Goal: Communication & Community: Connect with others

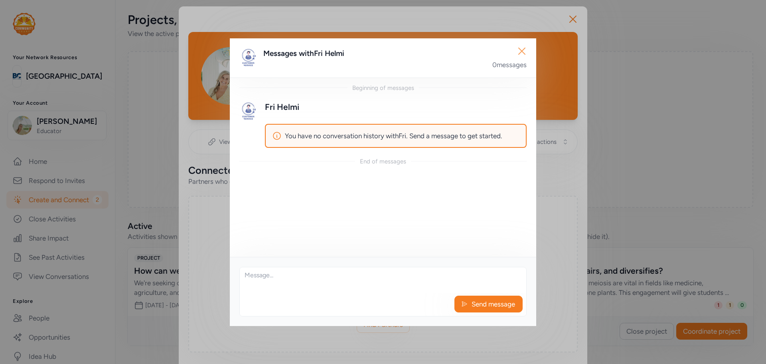
click at [525, 47] on icon "button" at bounding box center [522, 51] width 13 height 13
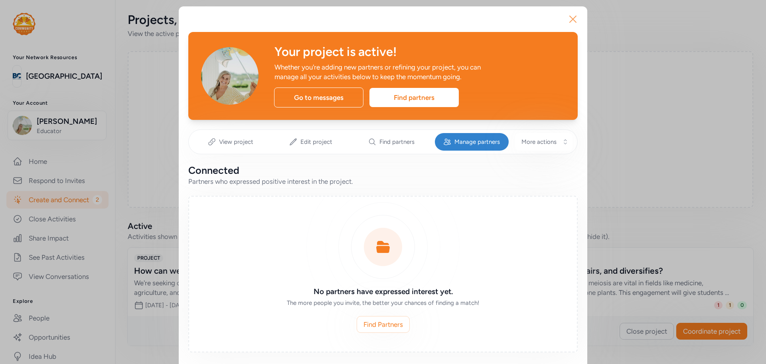
click at [568, 23] on icon "button" at bounding box center [573, 19] width 13 height 13
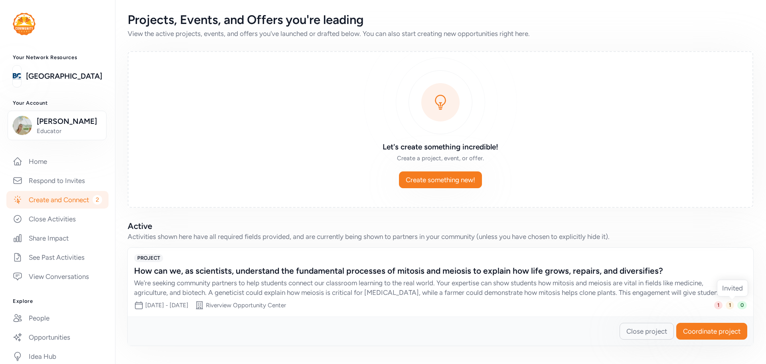
click at [731, 304] on span "1" at bounding box center [730, 305] width 8 height 8
click at [572, 273] on div "How can we, as scientists, understand the fundamental processes of mitosis and …" at bounding box center [432, 270] width 597 height 11
click at [225, 305] on div "Date range Oct 27, 2025 - Nov 21, 2025 Site Riverview Opportunity Center" at bounding box center [210, 305] width 152 height 10
click at [56, 208] on link "Create and Connect 2" at bounding box center [57, 200] width 102 height 18
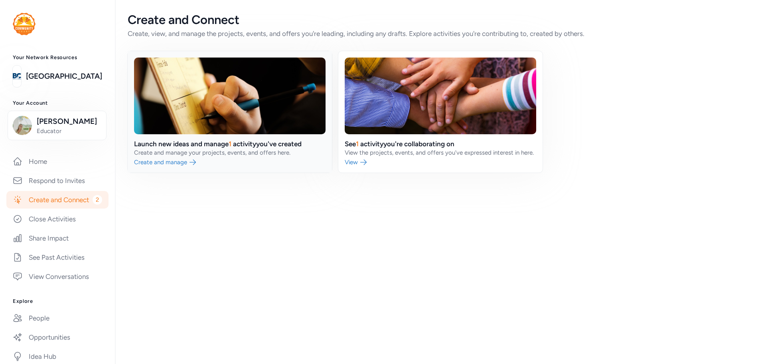
click at [243, 158] on link at bounding box center [230, 111] width 204 height 121
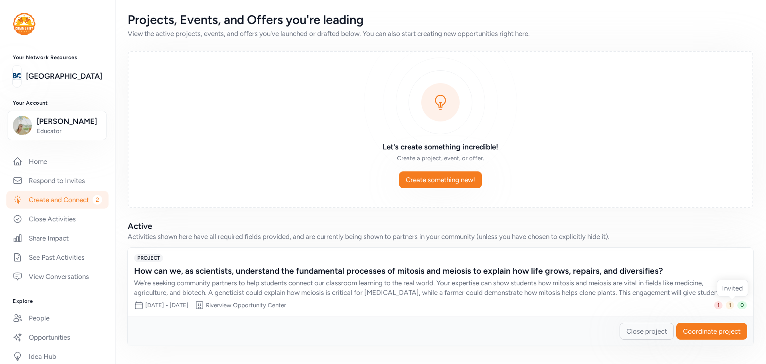
click at [728, 307] on span "1" at bounding box center [730, 305] width 8 height 8
drag, startPoint x: 730, startPoint y: 304, endPoint x: 650, endPoint y: 274, distance: 84.9
click at [730, 303] on span "1" at bounding box center [730, 305] width 8 height 8
click at [308, 277] on div "How can we, as scientists, understand the fundamental processes of mitosis and …" at bounding box center [440, 281] width 613 height 32
click at [708, 329] on span "Coordinate project" at bounding box center [711, 331] width 57 height 10
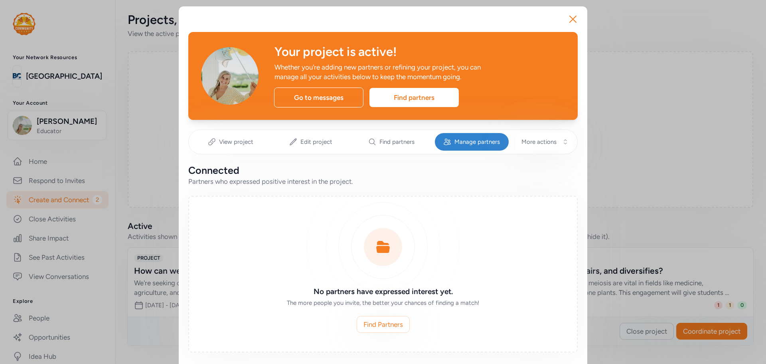
scroll to position [193, 0]
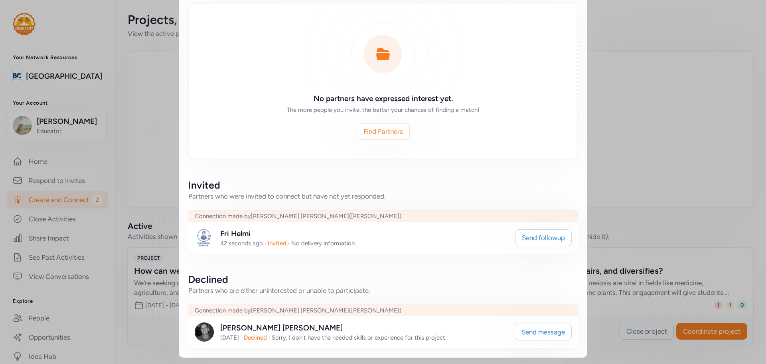
click at [203, 236] on img at bounding box center [204, 237] width 19 height 19
click at [199, 235] on img at bounding box center [204, 237] width 19 height 19
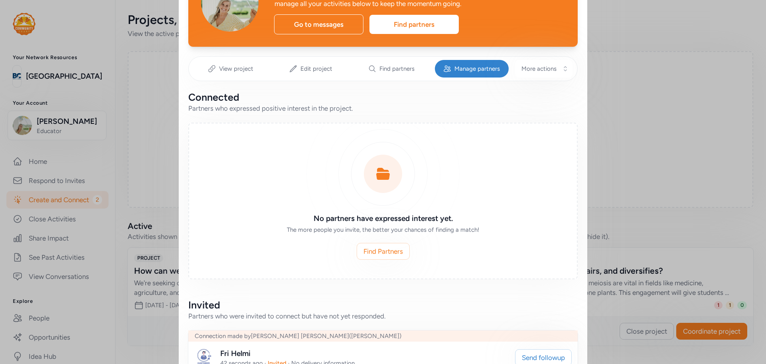
scroll to position [0, 0]
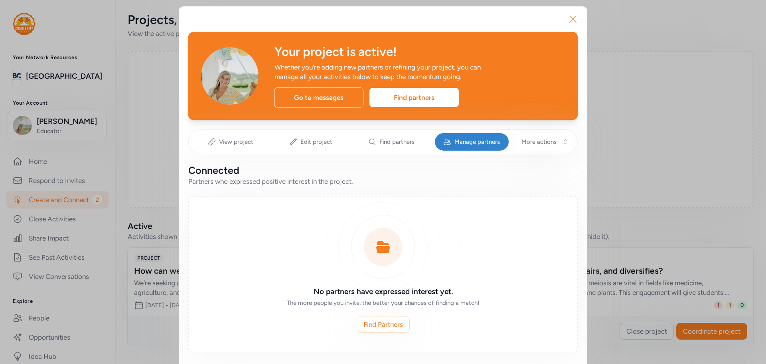
click at [570, 15] on icon "button" at bounding box center [573, 19] width 13 height 13
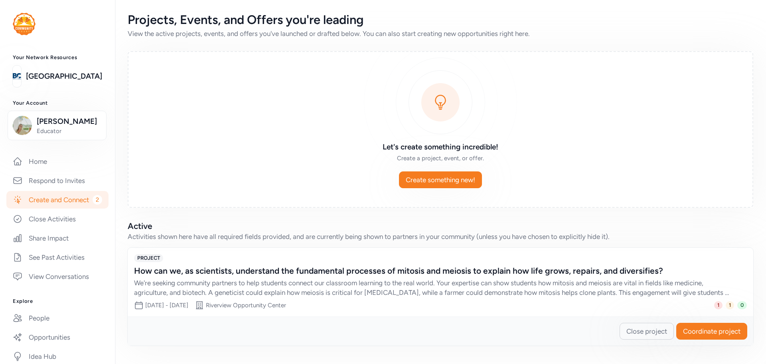
click at [726, 279] on div "We're seeking community partners to help students connect our classroom learnin…" at bounding box center [432, 287] width 597 height 19
click at [357, 278] on div "We're seeking community partners to help students connect our classroom learnin…" at bounding box center [432, 287] width 597 height 19
click at [693, 334] on span "Coordinate project" at bounding box center [711, 331] width 57 height 10
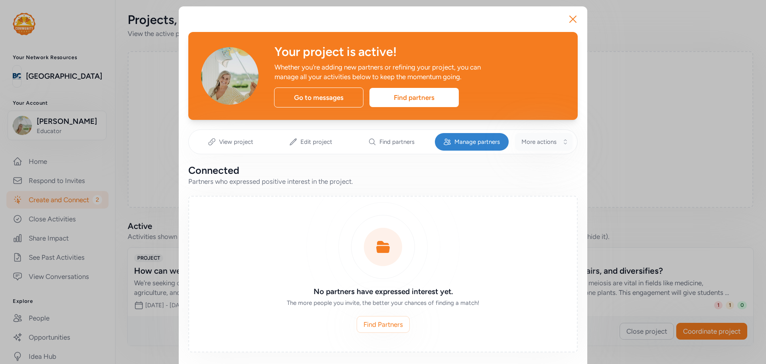
click at [532, 138] on span "More actions" at bounding box center [539, 142] width 35 height 8
click at [479, 141] on span "Manage partners" at bounding box center [478, 142] width 46 height 8
click at [569, 19] on icon "button" at bounding box center [573, 19] width 13 height 13
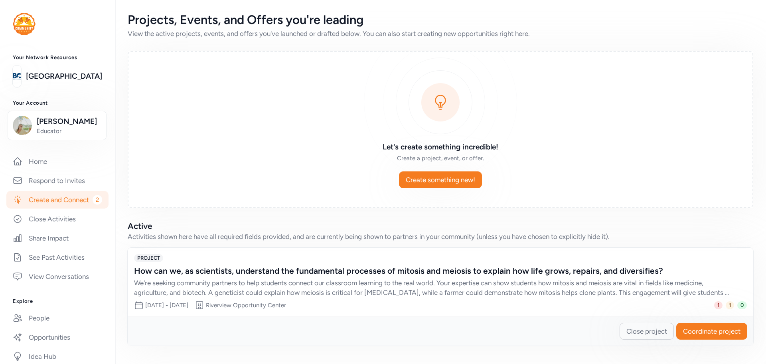
click at [240, 272] on div "How can we, as scientists, understand the fundamental processes of mitosis and …" at bounding box center [432, 270] width 597 height 11
click at [639, 278] on div "We're seeking community partners to help students connect our classroom learnin…" at bounding box center [432, 287] width 597 height 19
click at [692, 326] on span "Coordinate project" at bounding box center [711, 331] width 57 height 10
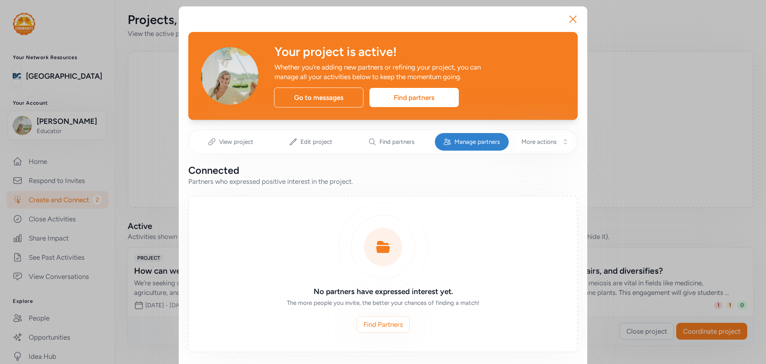
scroll to position [193, 0]
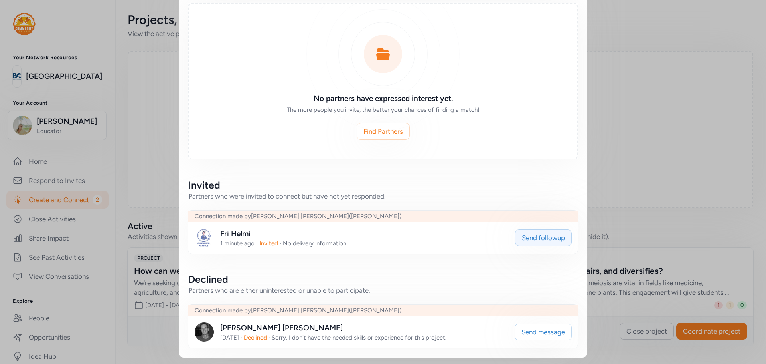
click at [557, 234] on span "Send followup" at bounding box center [543, 238] width 43 height 10
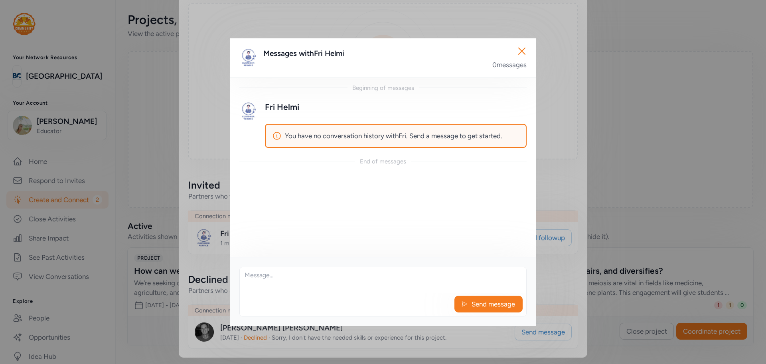
click at [293, 294] on div "Send message" at bounding box center [383, 291] width 287 height 49
click at [295, 285] on textarea at bounding box center [383, 280] width 287 height 26
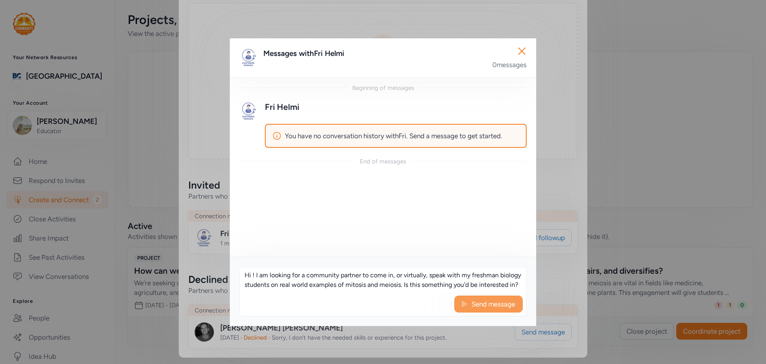
type textarea "Hi ! I am looking for a community partner to come in, or virtually, speak with …"
click at [496, 301] on span "Send message" at bounding box center [493, 304] width 45 height 10
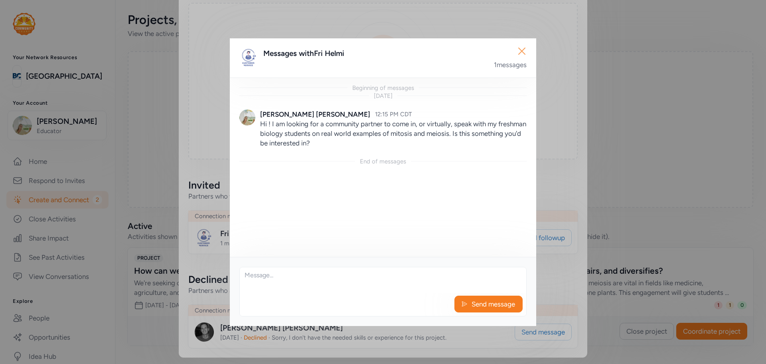
click at [523, 51] on icon "button" at bounding box center [522, 51] width 13 height 13
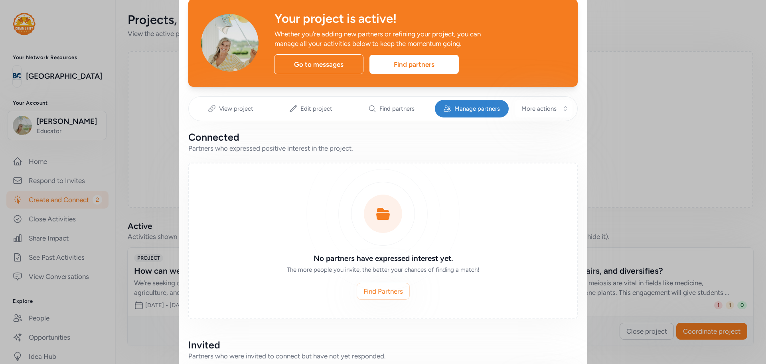
scroll to position [193, 0]
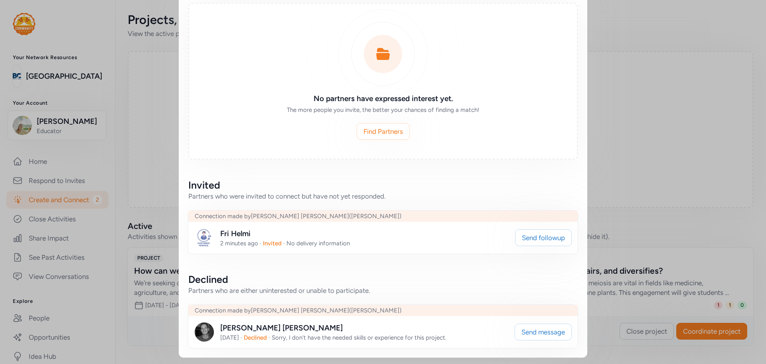
click at [200, 232] on img at bounding box center [204, 237] width 19 height 19
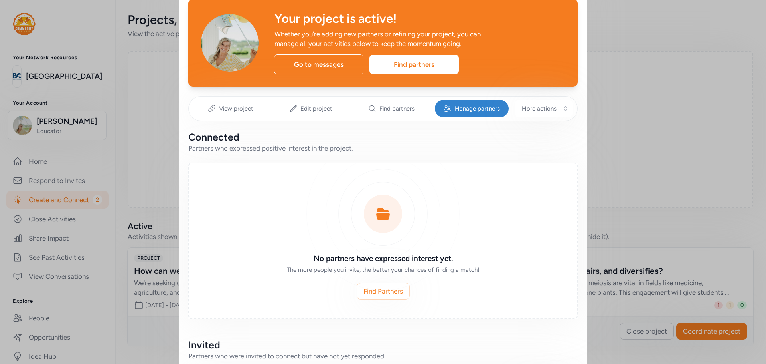
click at [135, 204] on div "Close Your project is active! Whether you're adding new partners or refining yo…" at bounding box center [383, 245] width 766 height 556
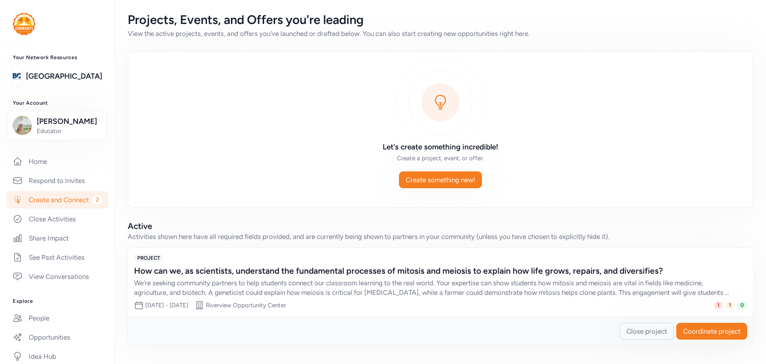
click at [49, 208] on link "Create and Connect 2" at bounding box center [57, 200] width 102 height 18
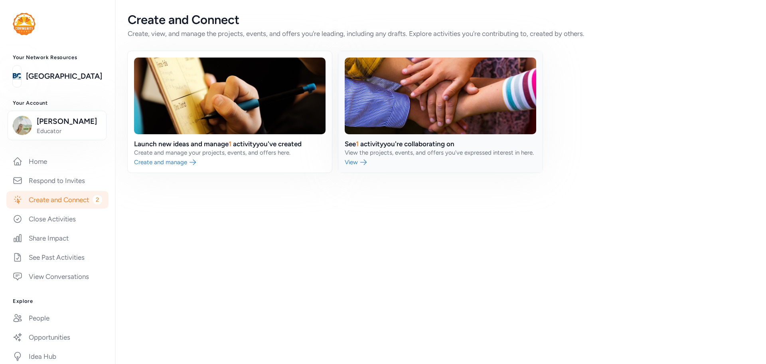
click at [443, 149] on link at bounding box center [441, 111] width 204 height 121
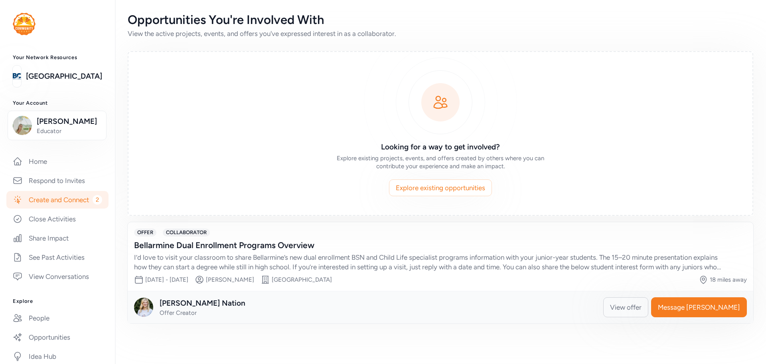
click at [340, 289] on div "OFFER COLLABORATOR Bellarmine Dual Enrollment Programs Overview I’d love to vis…" at bounding box center [441, 256] width 626 height 69
click at [642, 307] on span "View offer" at bounding box center [626, 307] width 32 height 10
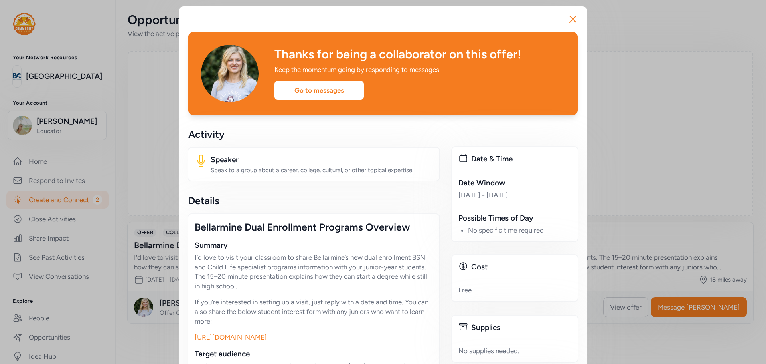
scroll to position [240, 0]
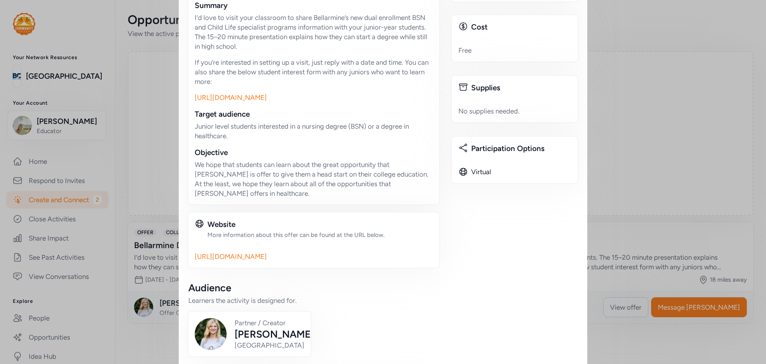
click at [267, 99] on link "https://application.bellarmine.edu/register/knights_to_nurses" at bounding box center [231, 97] width 72 height 8
